Goal: Navigation & Orientation: Find specific page/section

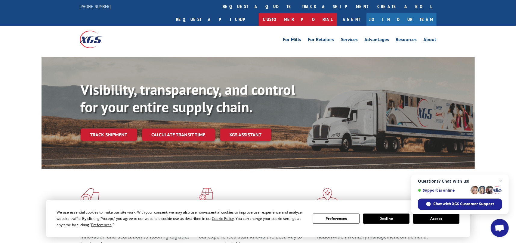
click at [337, 13] on link "Customer Portal" at bounding box center [298, 19] width 78 height 13
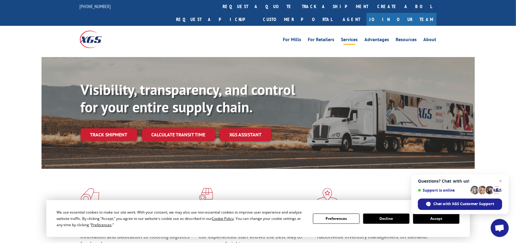
click at [355, 37] on link "Services" at bounding box center [349, 40] width 17 height 7
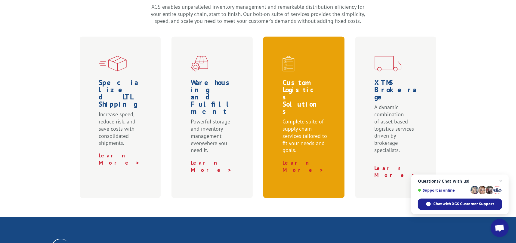
scroll to position [180, 0]
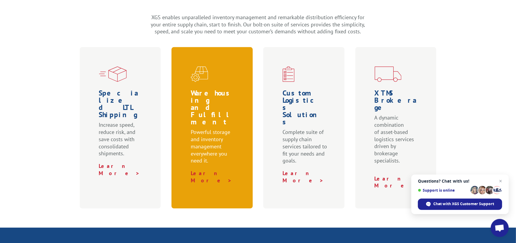
click at [222, 90] on h1 "Warehousing and Fulfillment" at bounding box center [213, 109] width 45 height 39
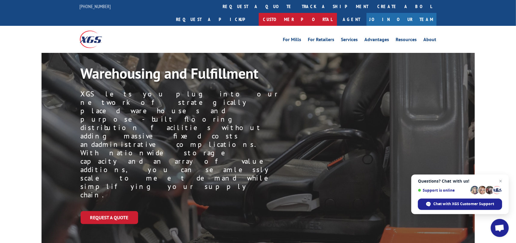
click at [337, 13] on link "Customer Portal" at bounding box center [298, 19] width 78 height 13
